Goal: Information Seeking & Learning: Learn about a topic

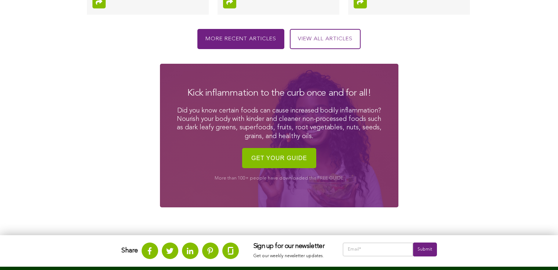
scroll to position [1155, 0]
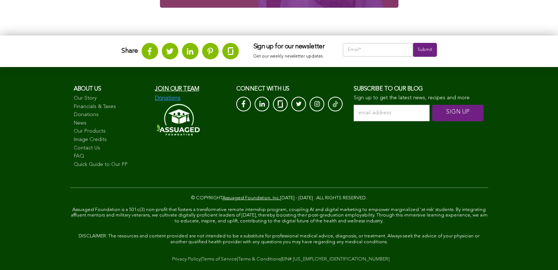
click at [74, 102] on link "Our Story" at bounding box center [111, 98] width 74 height 7
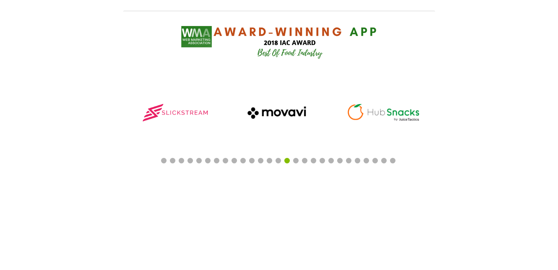
scroll to position [536, 0]
